Goal: Information Seeking & Learning: Learn about a topic

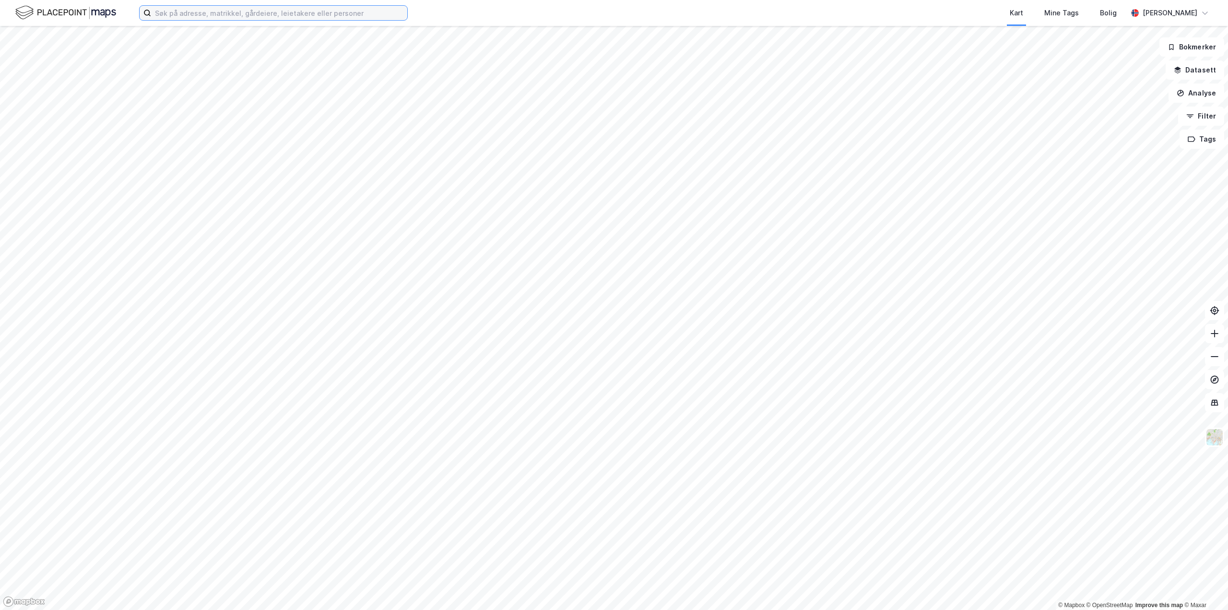
click at [290, 17] on input at bounding box center [279, 13] width 256 height 14
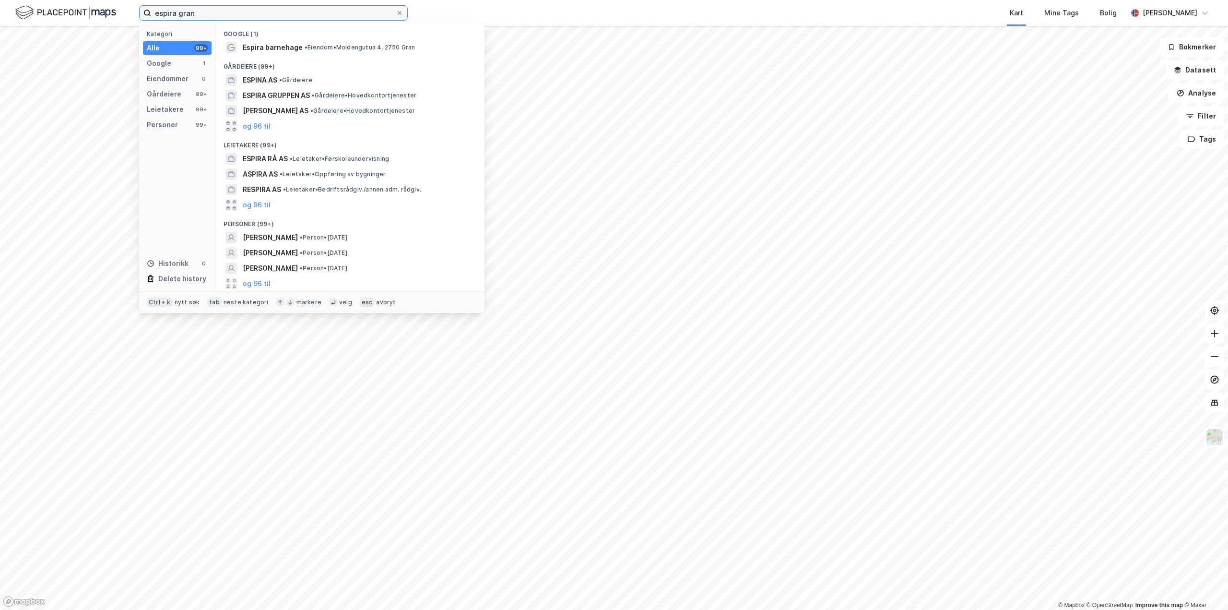
drag, startPoint x: 196, startPoint y: 15, endPoint x: 178, endPoint y: 10, distance: 17.9
click at [178, 10] on input "espira gran" at bounding box center [273, 13] width 245 height 14
click at [260, 124] on button "og 96 til" at bounding box center [257, 126] width 28 height 12
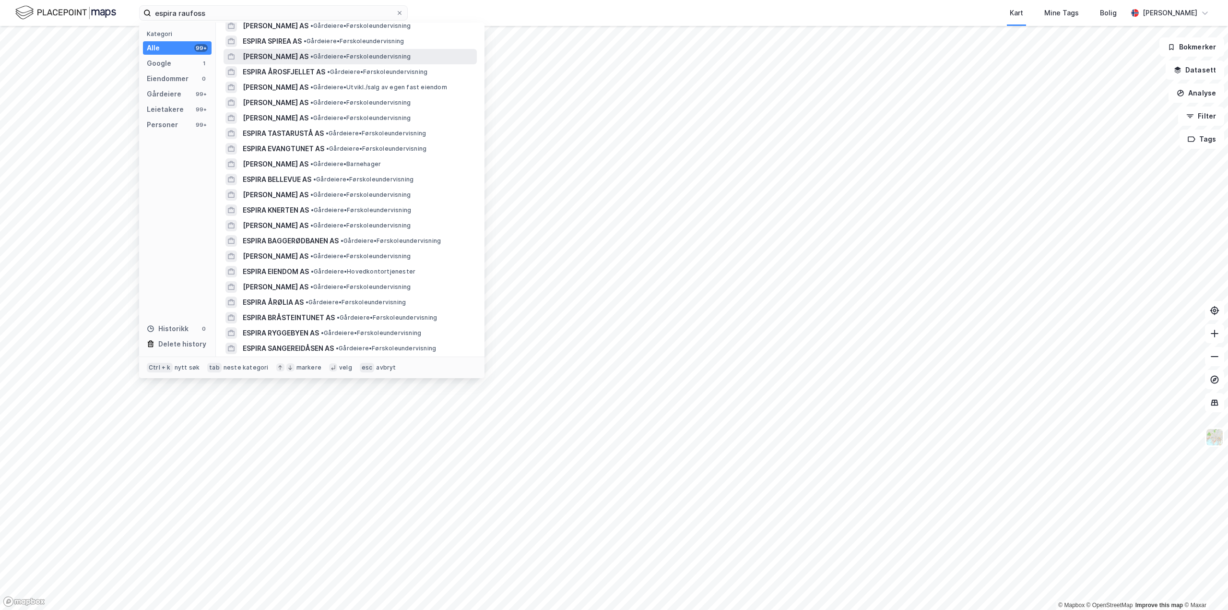
scroll to position [192, 0]
drag, startPoint x: 228, startPoint y: 16, endPoint x: 140, endPoint y: 17, distance: 88.7
click at [140, 17] on label "espira raufoss" at bounding box center [273, 12] width 269 height 15
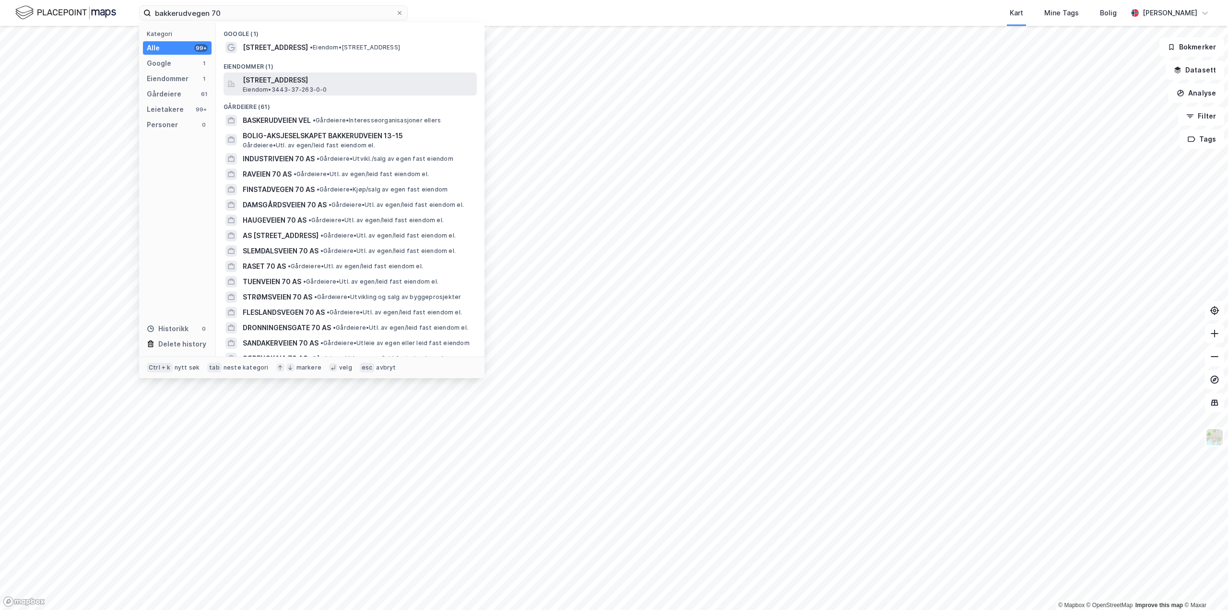
click at [288, 79] on span "[STREET_ADDRESS]" at bounding box center [358, 80] width 230 height 12
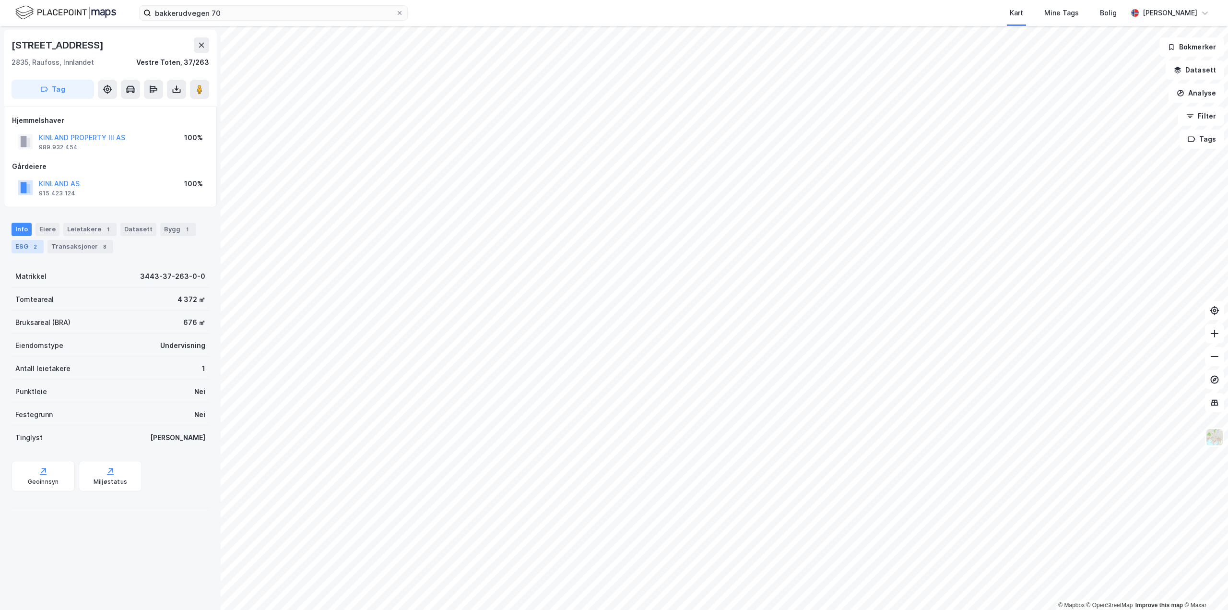
click at [31, 248] on div "2" at bounding box center [35, 247] width 10 height 10
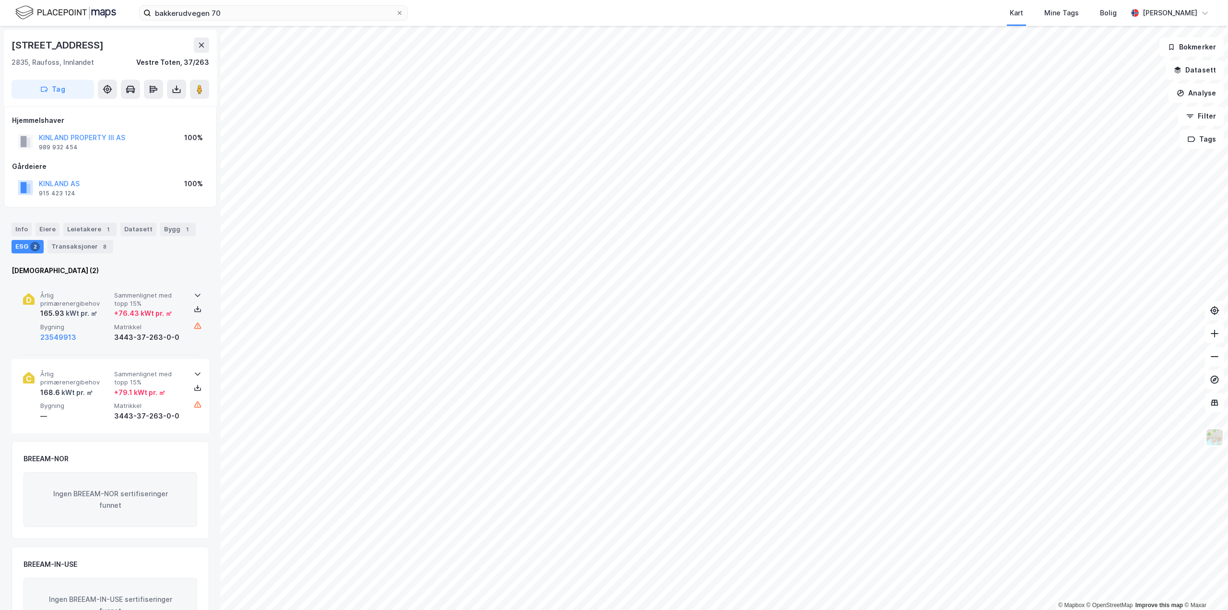
click at [196, 294] on icon at bounding box center [198, 295] width 8 height 8
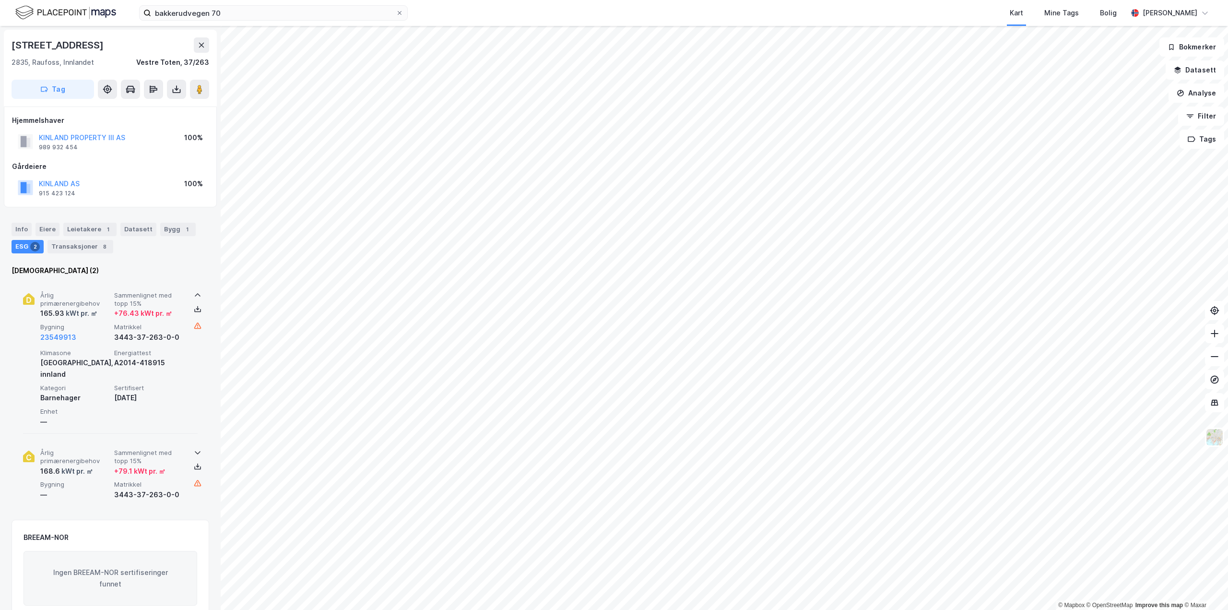
click at [194, 449] on icon at bounding box center [198, 453] width 8 height 8
click at [92, 227] on div "Leietakere 1" at bounding box center [89, 229] width 53 height 13
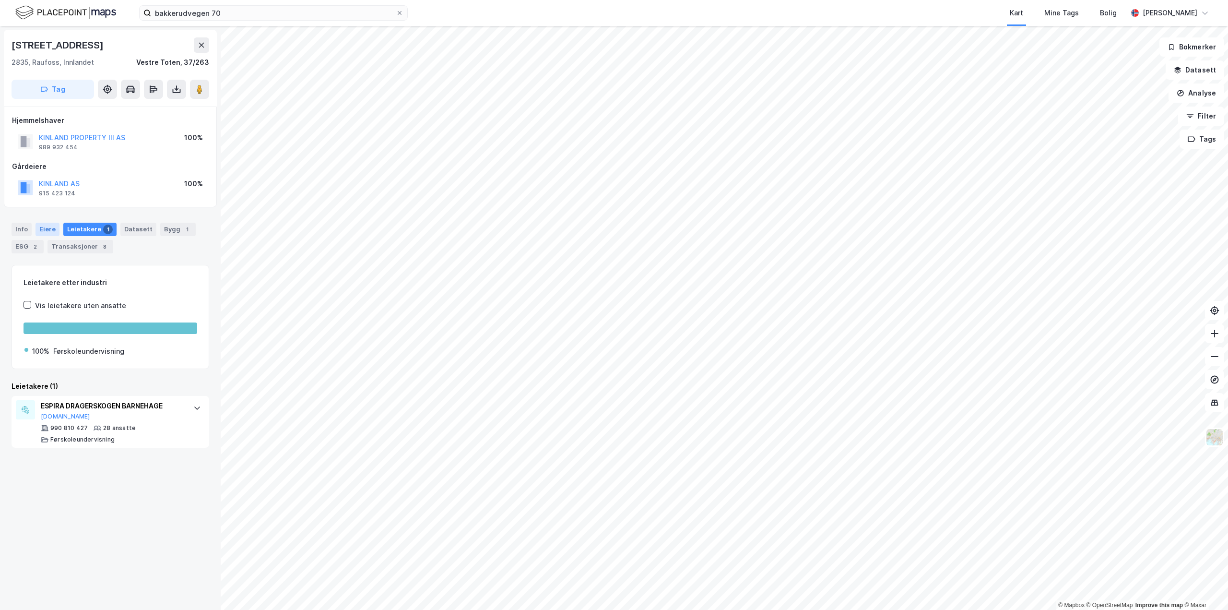
click at [47, 227] on div "Eiere" at bounding box center [47, 229] width 24 height 13
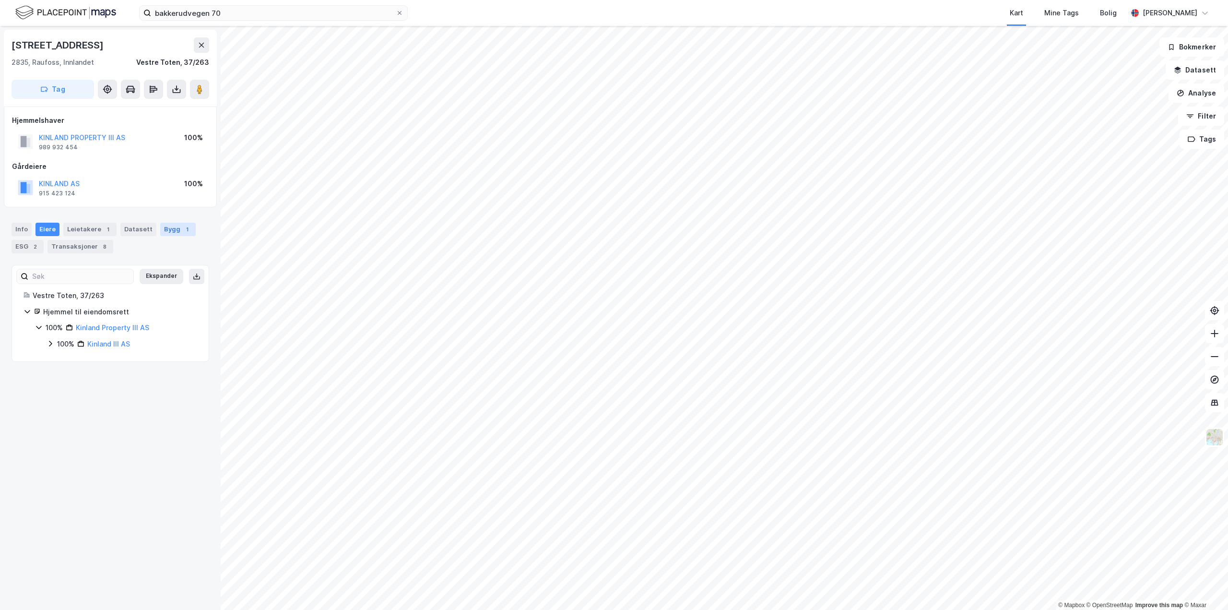
click at [172, 229] on div "Bygg 1" at bounding box center [177, 229] width 35 height 13
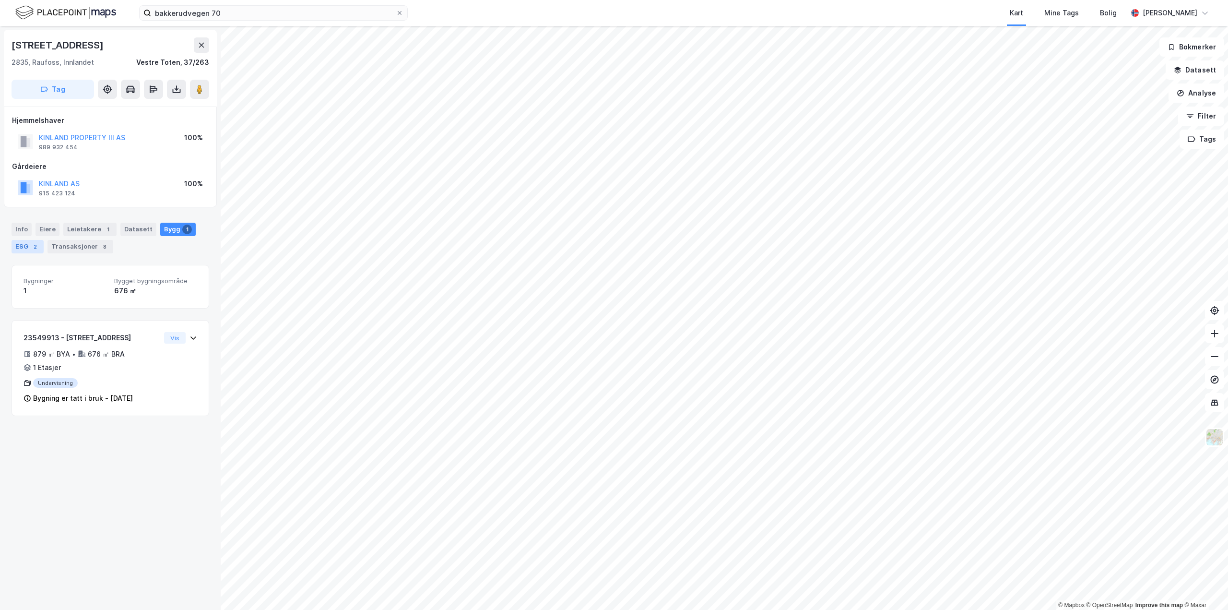
click at [24, 245] on div "ESG 2" at bounding box center [28, 246] width 32 height 13
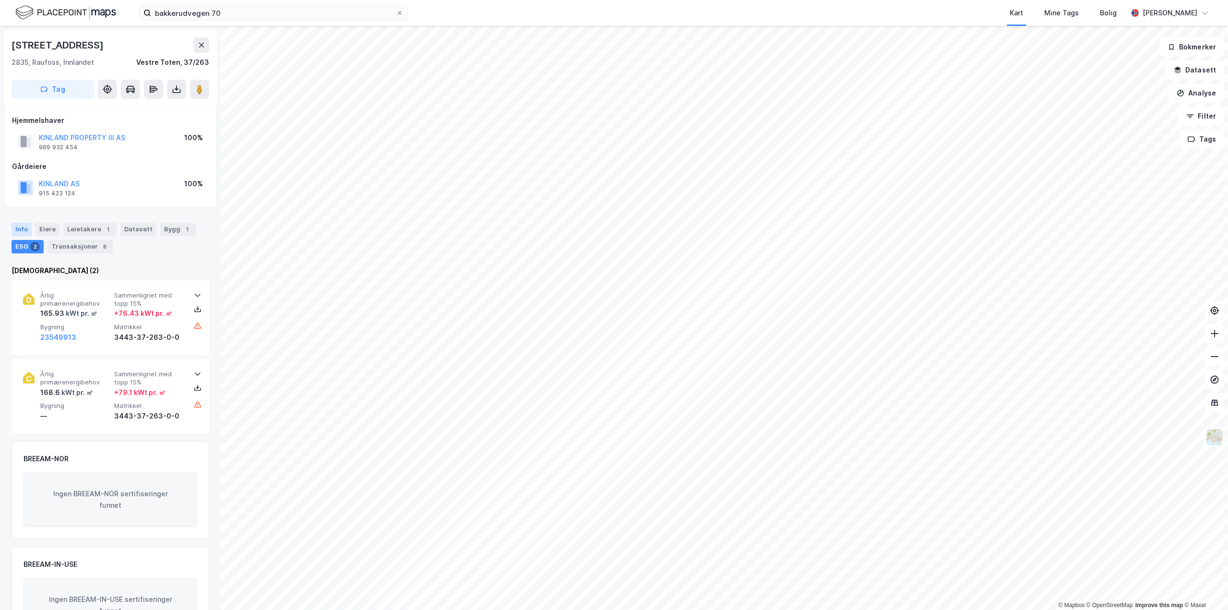
click at [15, 229] on div "Info" at bounding box center [22, 229] width 20 height 13
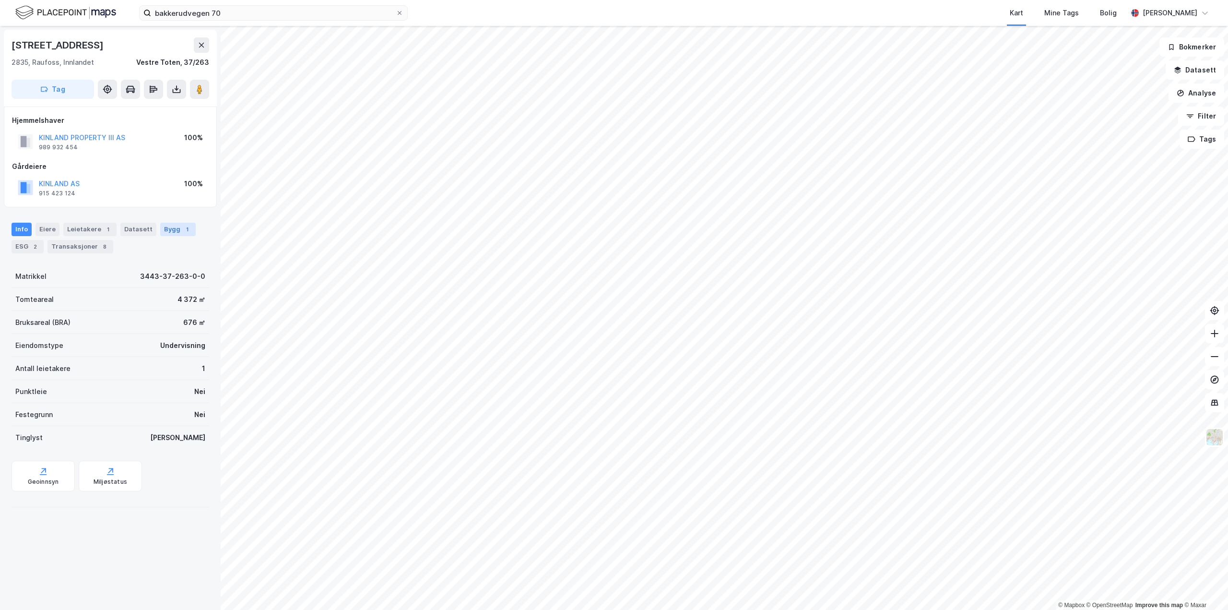
click at [173, 227] on div "Bygg 1" at bounding box center [177, 229] width 35 height 13
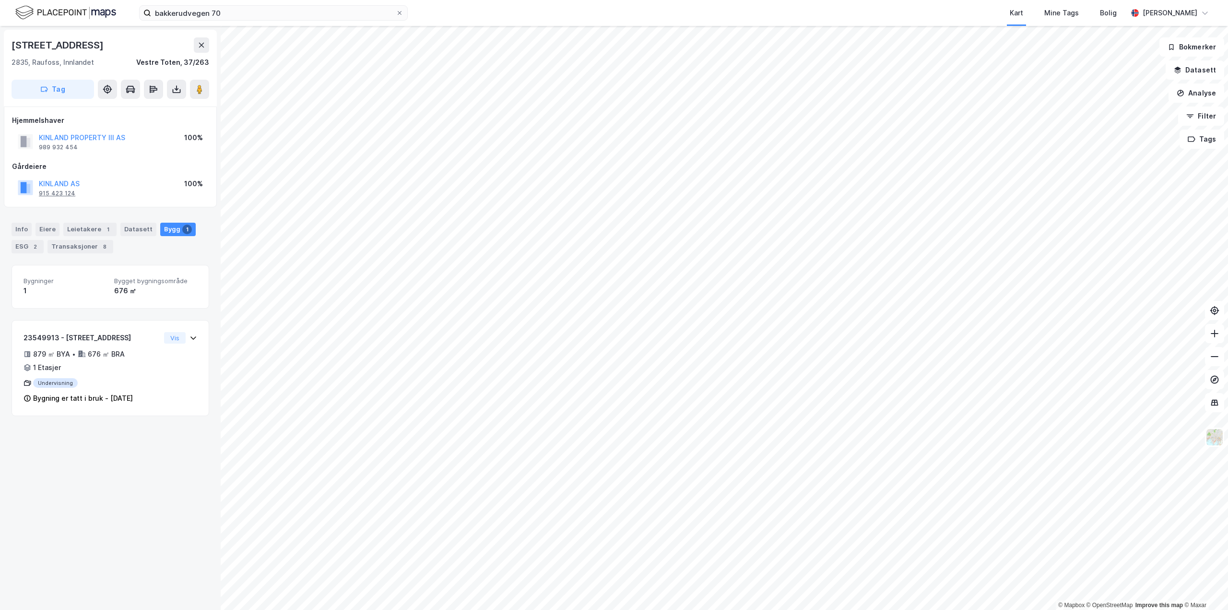
click at [52, 189] on div "915 423 124" at bounding box center [57, 193] width 36 height 8
click at [31, 246] on div "2" at bounding box center [35, 247] width 10 height 10
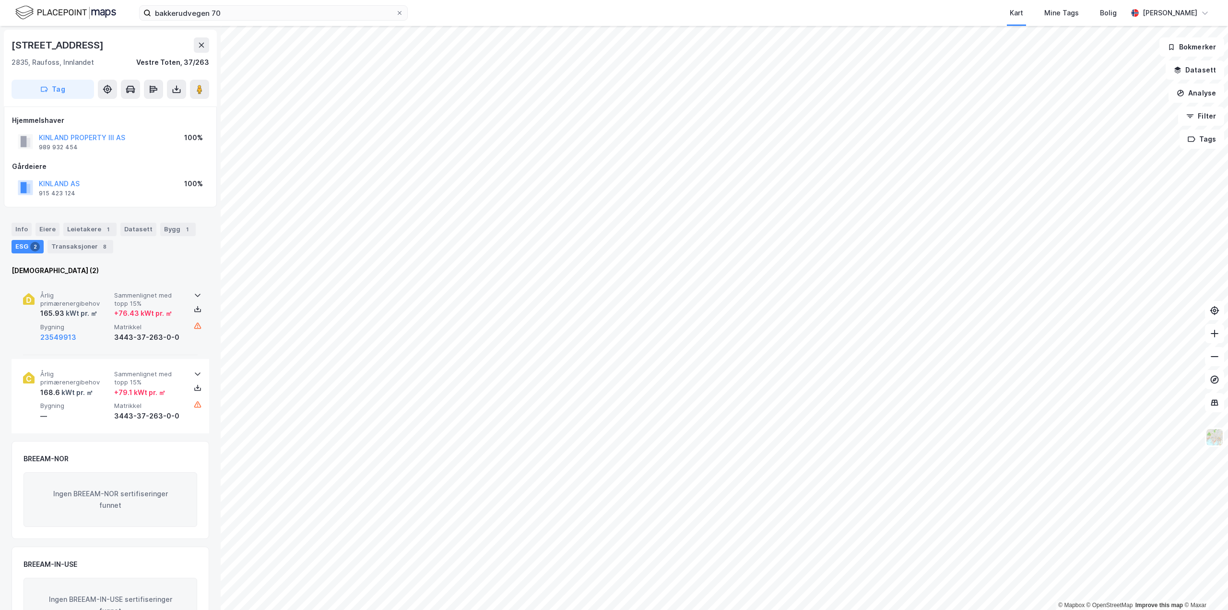
click at [194, 293] on icon at bounding box center [198, 295] width 8 height 8
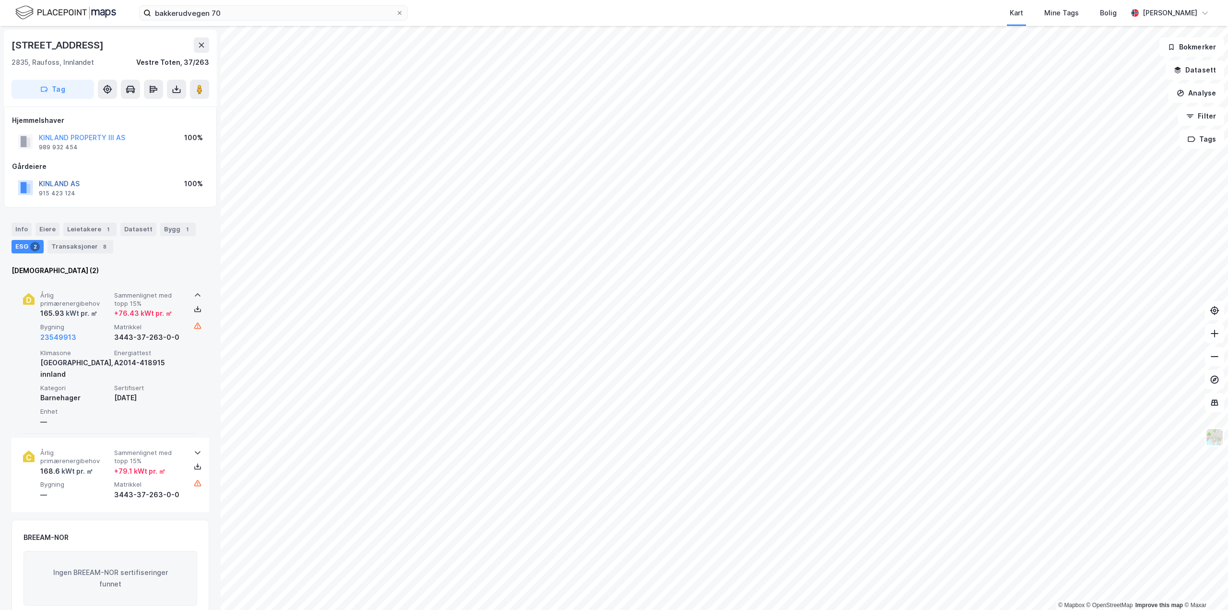
click at [0, 0] on button "KINLAND AS" at bounding box center [0, 0] width 0 height 0
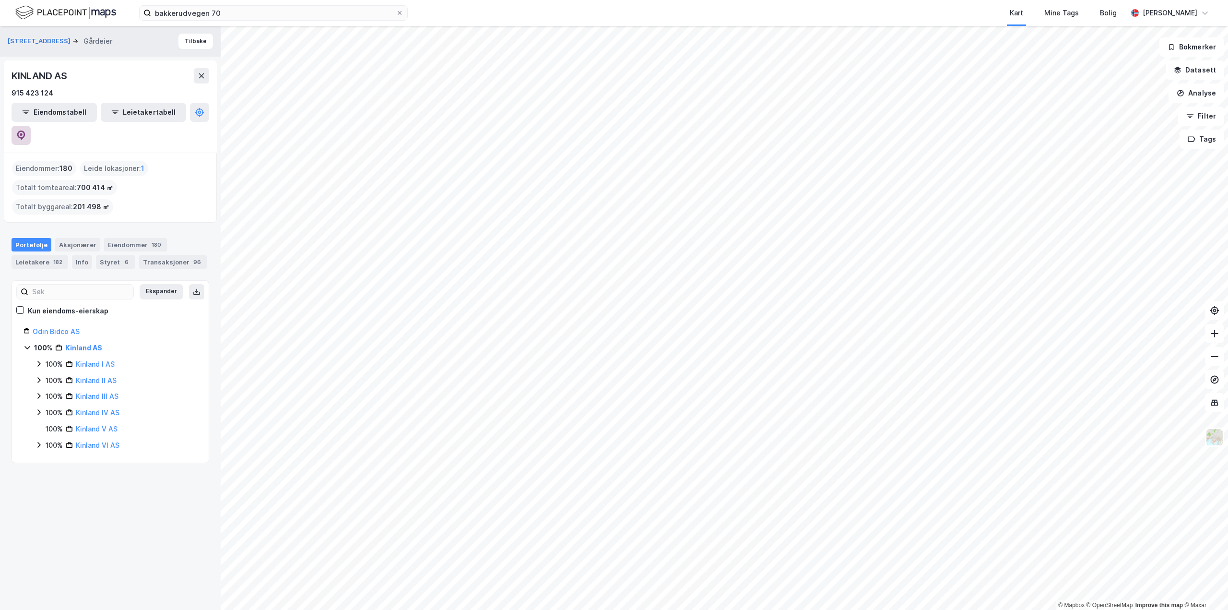
click at [26, 130] on icon at bounding box center [21, 135] width 10 height 10
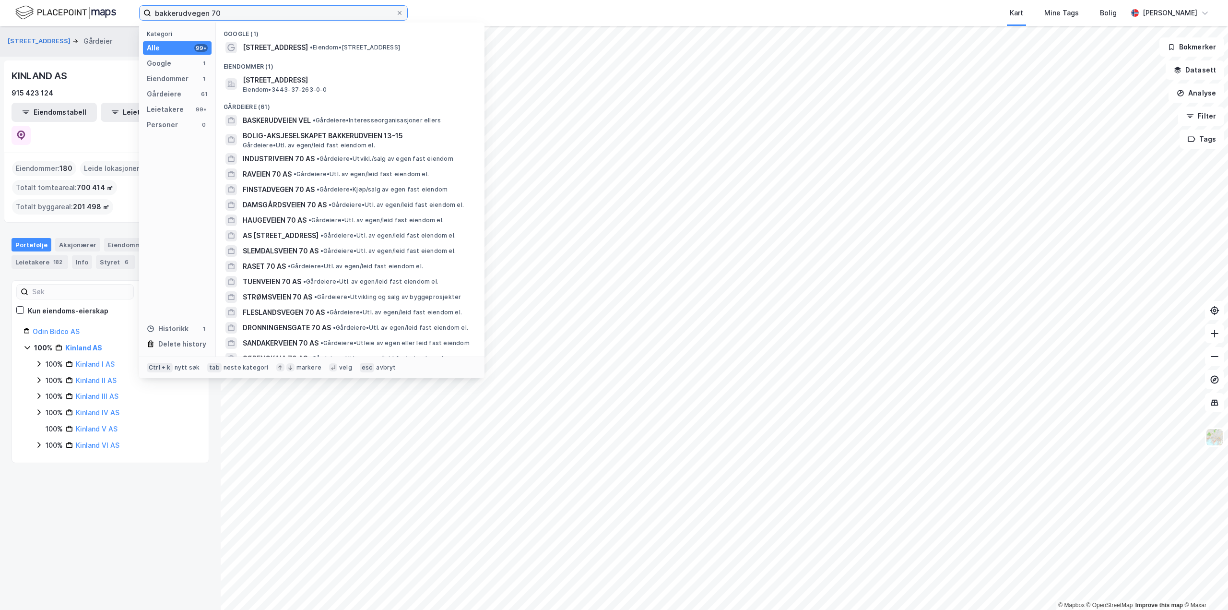
drag, startPoint x: 236, startPoint y: 17, endPoint x: 142, endPoint y: 12, distance: 93.7
click at [142, 12] on label "bakkerudvegen 70" at bounding box center [273, 12] width 269 height 15
click at [329, 16] on input "bakkerudvegen 70" at bounding box center [273, 13] width 245 height 14
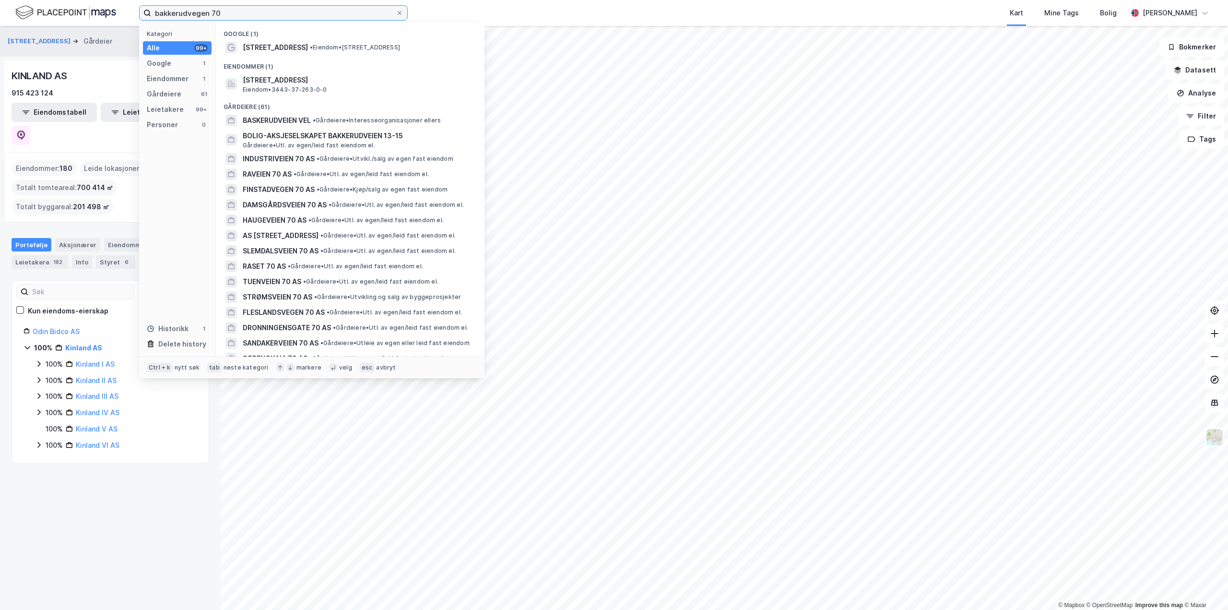
click at [329, 16] on input "bakkerudvegen 70" at bounding box center [273, 13] width 245 height 14
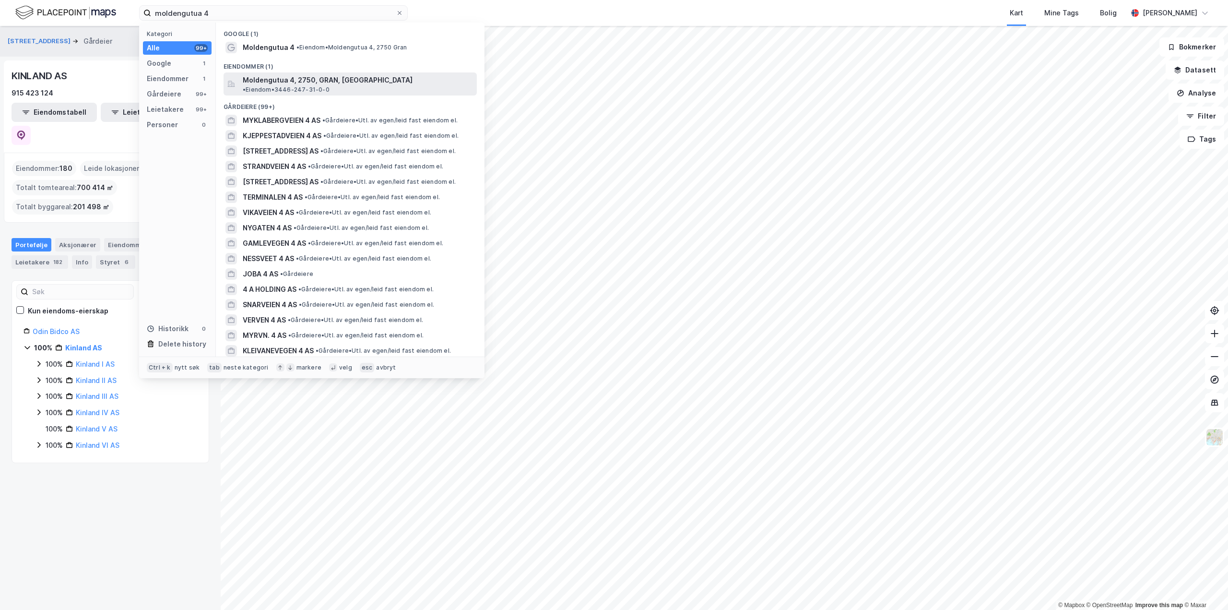
click at [273, 80] on span "Moldengutua 4, 2750, GRAN, [GEOGRAPHIC_DATA]" at bounding box center [328, 80] width 170 height 12
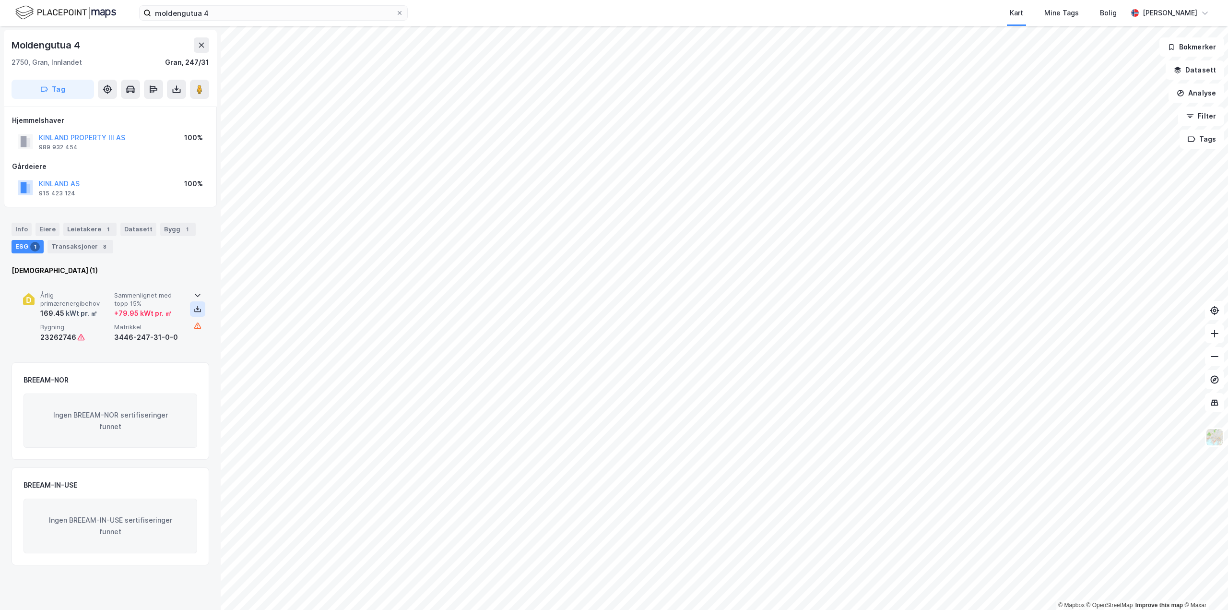
click at [195, 308] on icon at bounding box center [198, 309] width 8 height 8
click at [194, 296] on icon at bounding box center [198, 295] width 8 height 8
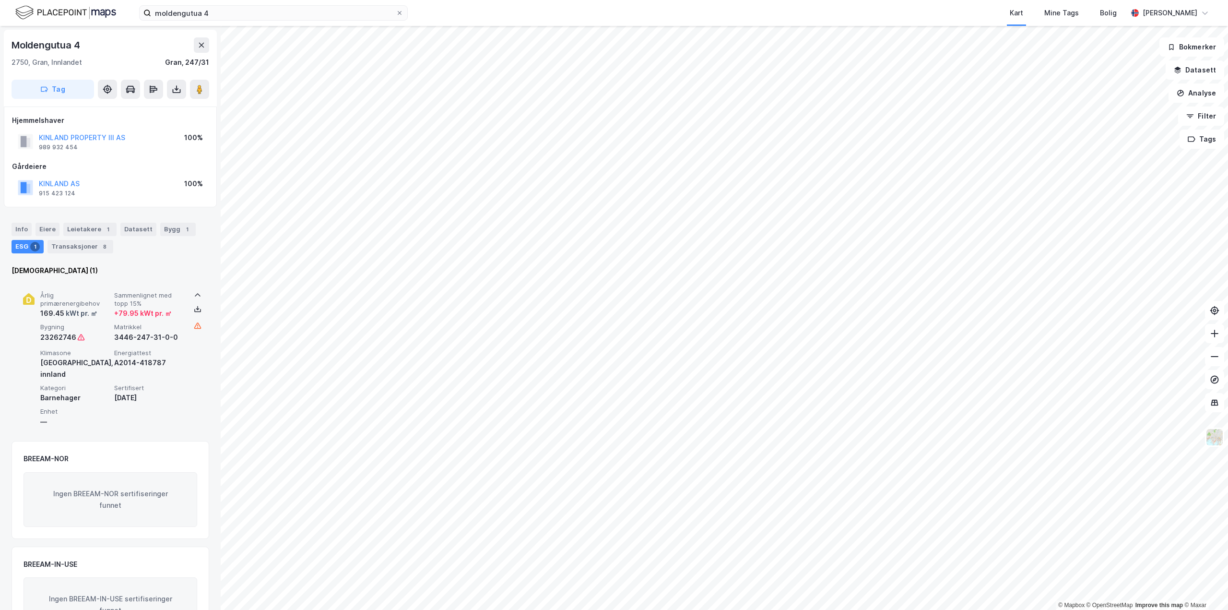
click at [26, 246] on div "ESG 1" at bounding box center [28, 246] width 32 height 13
click at [79, 233] on div "Leietakere 1" at bounding box center [89, 229] width 53 height 13
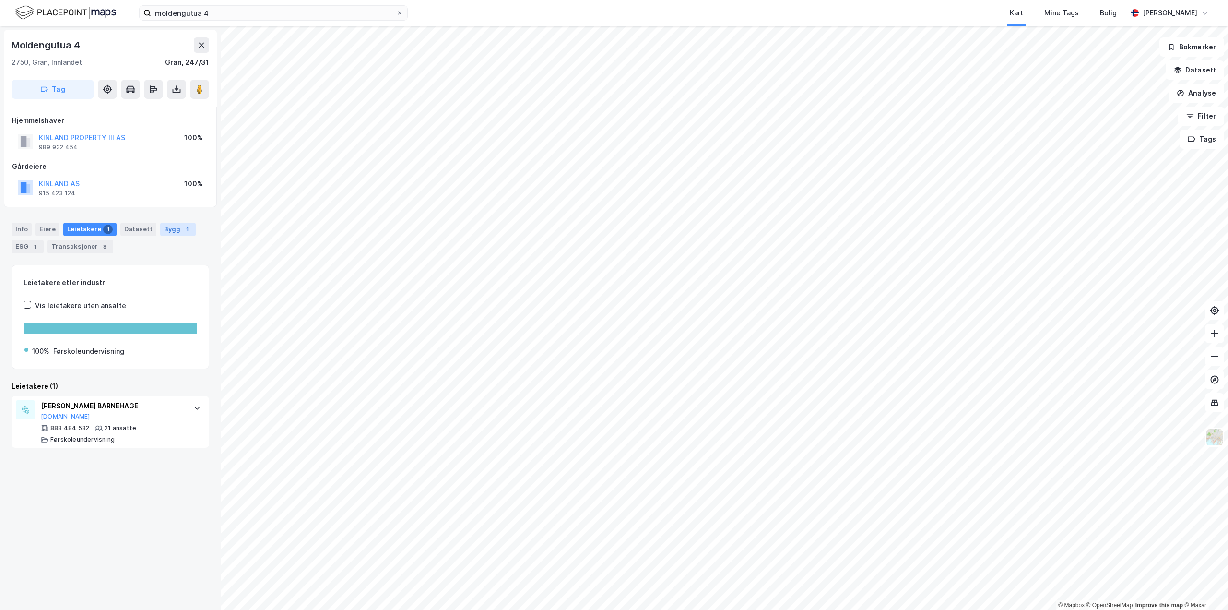
click at [164, 225] on div "Bygg 1" at bounding box center [177, 229] width 35 height 13
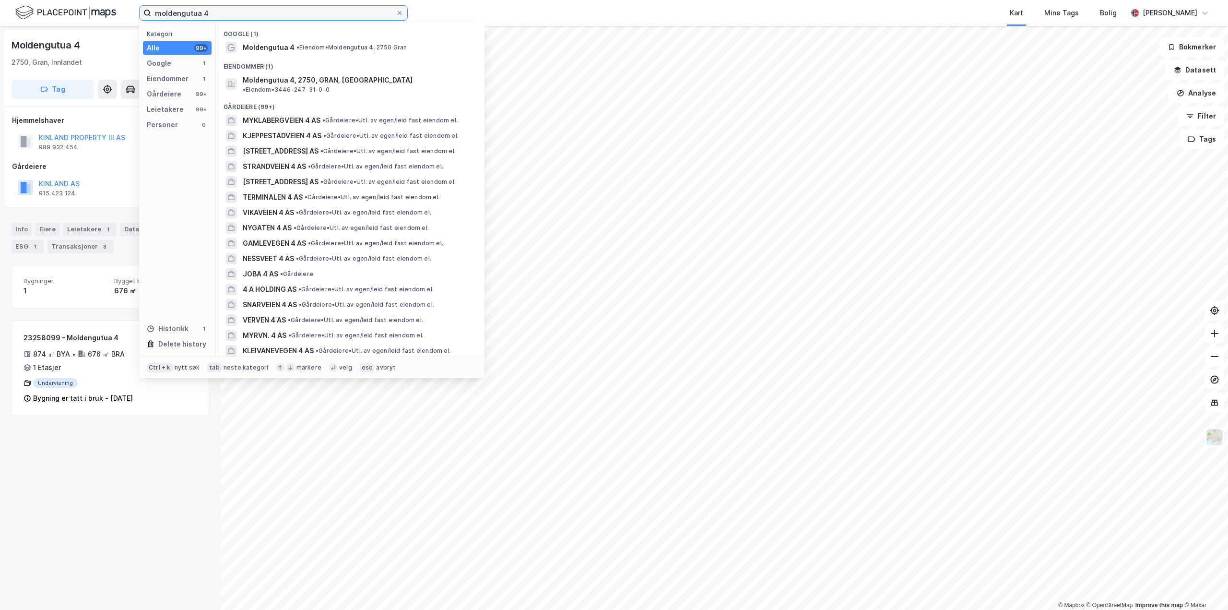
click at [224, 12] on input "moldengutua 4" at bounding box center [273, 13] width 245 height 14
type input "e"
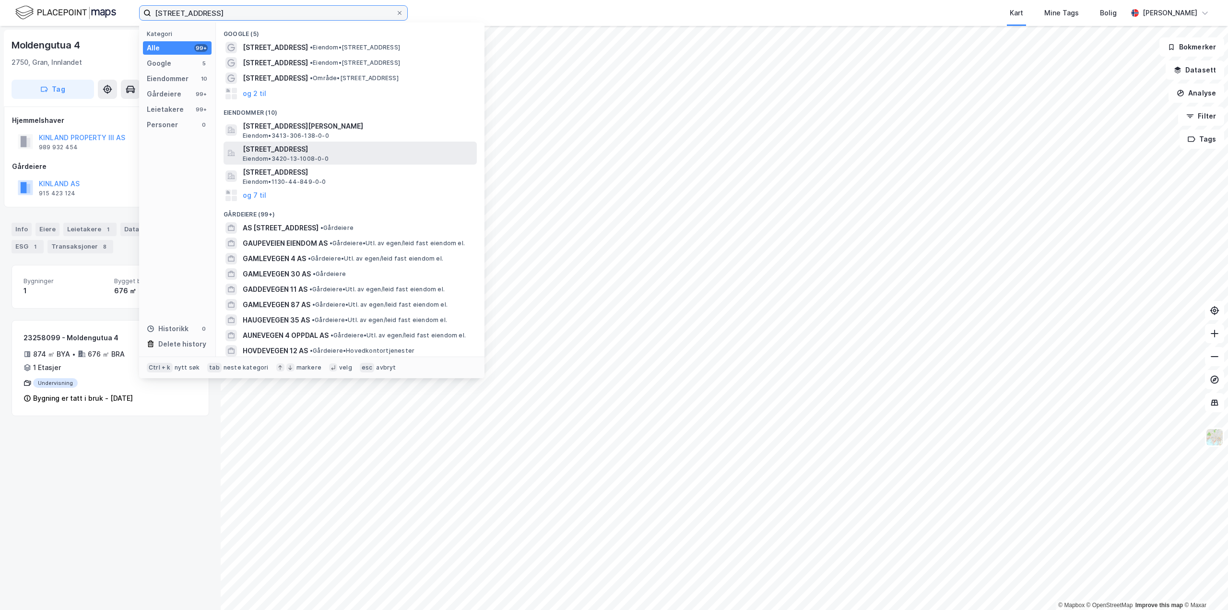
type input "[STREET_ADDRESS]"
click at [270, 152] on span "[STREET_ADDRESS]" at bounding box center [358, 149] width 230 height 12
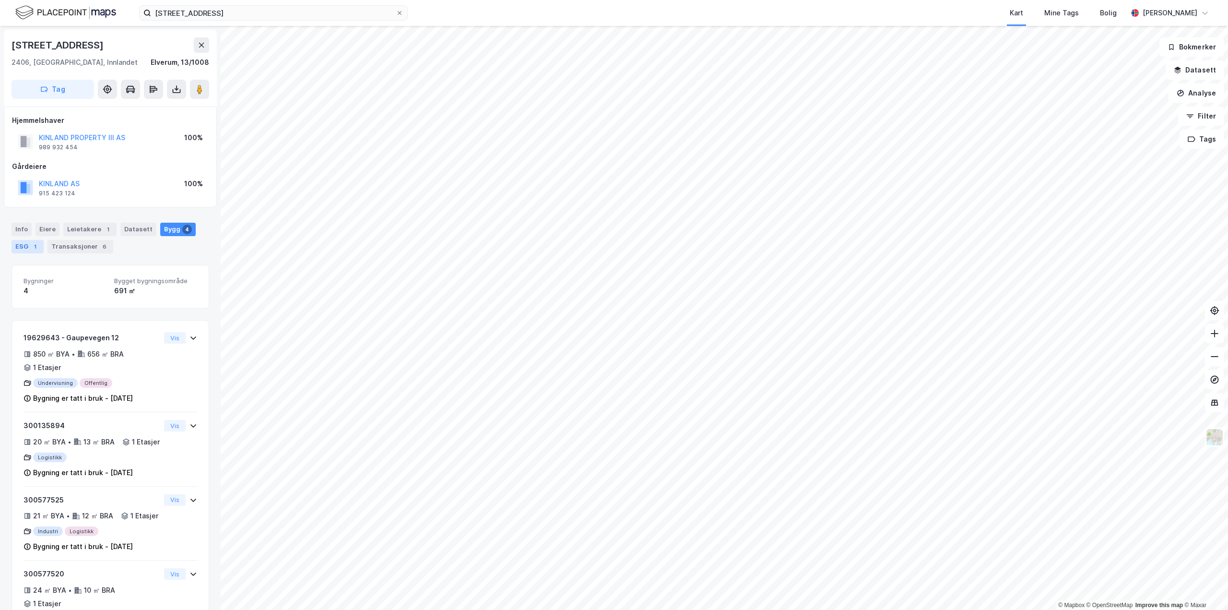
click at [17, 245] on div "ESG 1" at bounding box center [28, 246] width 32 height 13
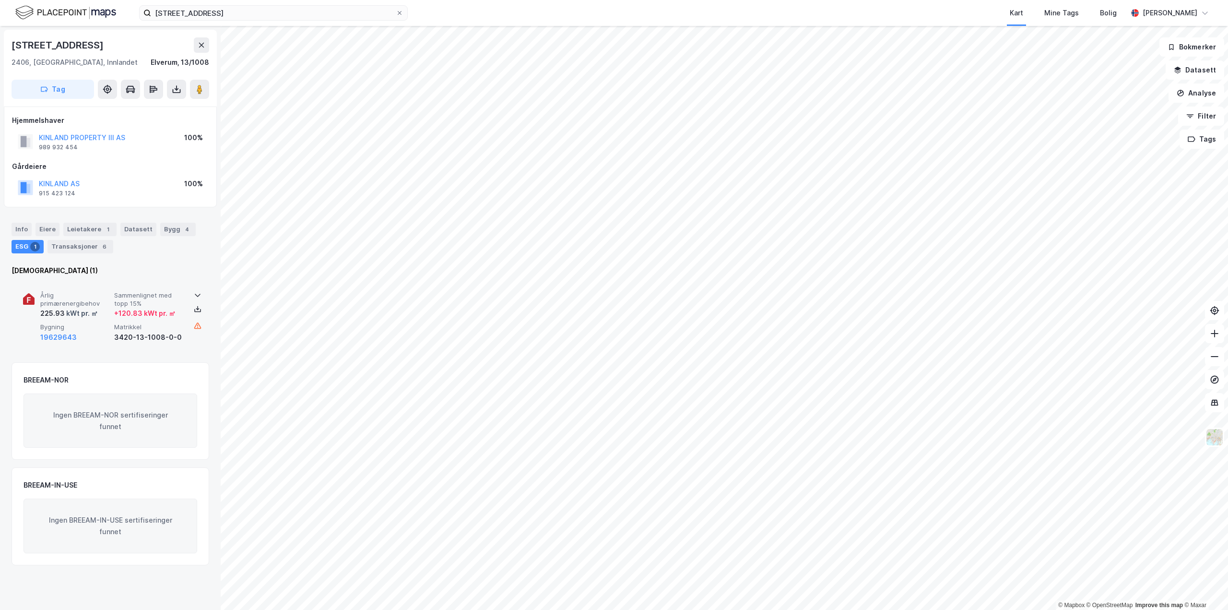
click at [195, 295] on icon at bounding box center [198, 295] width 8 height 8
